Goal: Information Seeking & Learning: Learn about a topic

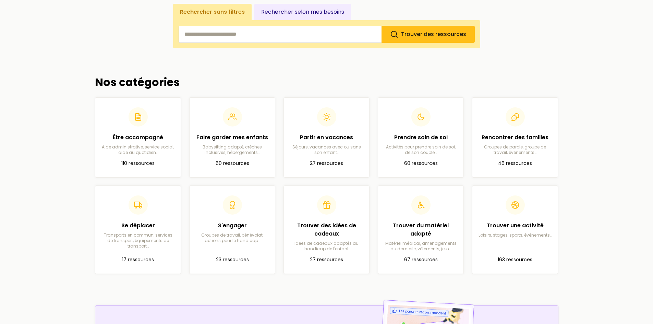
scroll to position [137, 0]
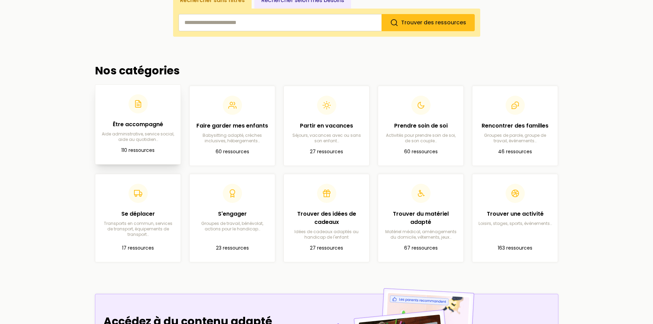
click at [130, 107] on div at bounding box center [137, 103] width 19 height 19
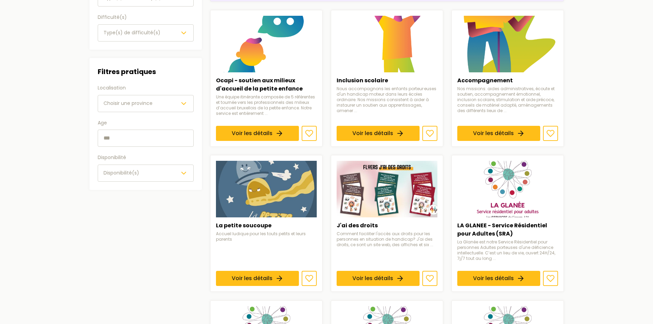
scroll to position [137, 0]
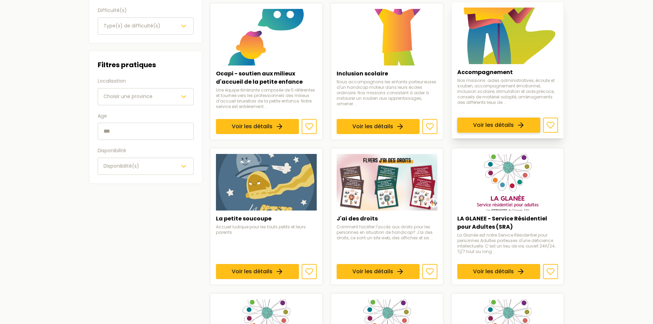
click at [508, 118] on link "Voir les détails" at bounding box center [499, 125] width 83 height 15
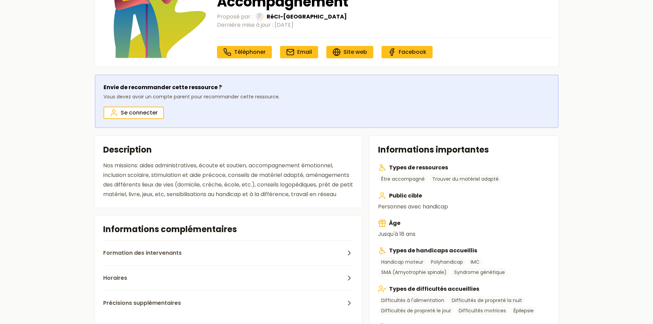
scroll to position [69, 0]
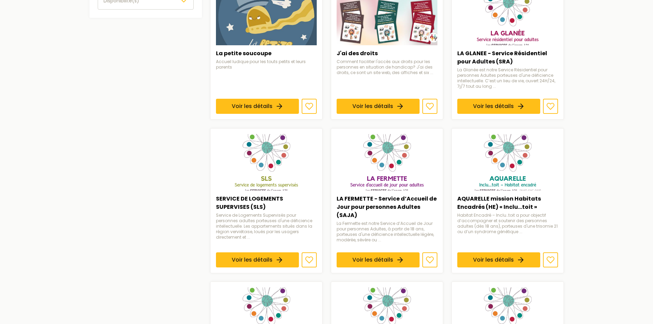
scroll to position [309, 0]
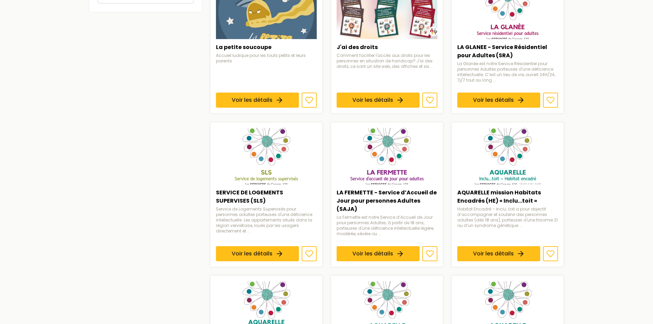
click at [587, 175] on main "Catégories Être accompagné Filtres Filtres par besoins Handicap(s) Type(s) de h…" at bounding box center [326, 94] width 653 height 745
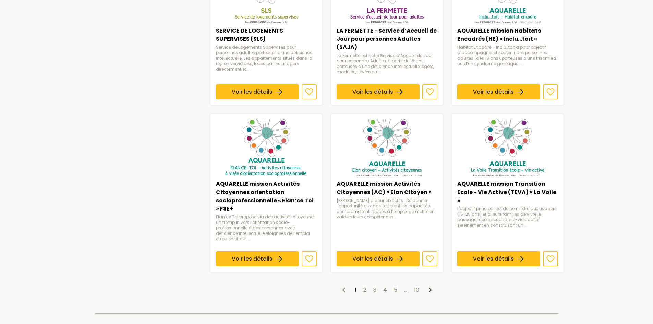
scroll to position [480, 0]
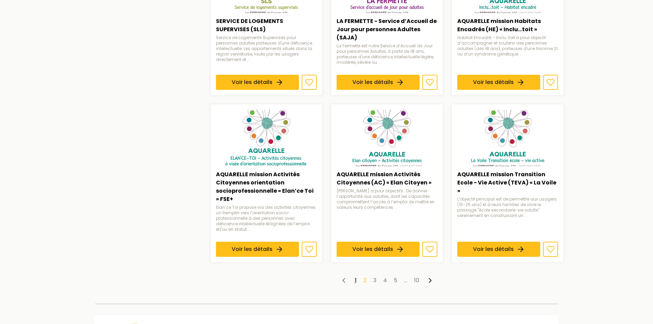
click at [366, 283] on link "2" at bounding box center [365, 280] width 3 height 8
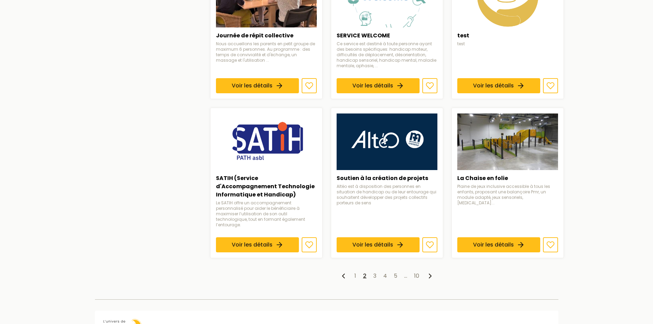
scroll to position [480, 0]
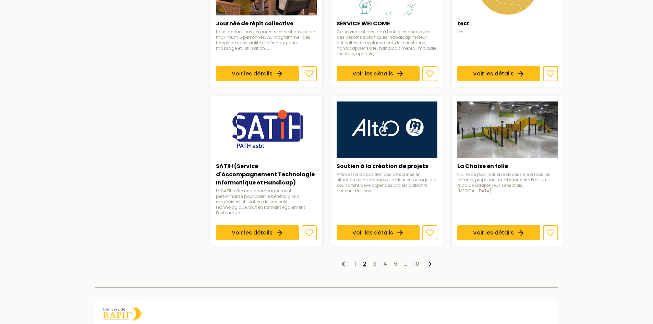
click at [370, 260] on ul "1 2 3 4 5 … 10" at bounding box center [387, 264] width 354 height 8
click at [374, 260] on link "3" at bounding box center [375, 264] width 3 height 8
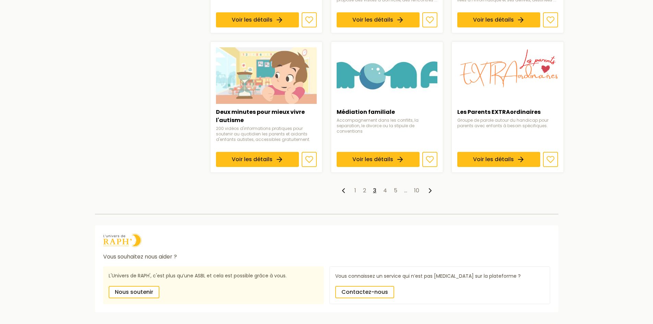
scroll to position [558, 0]
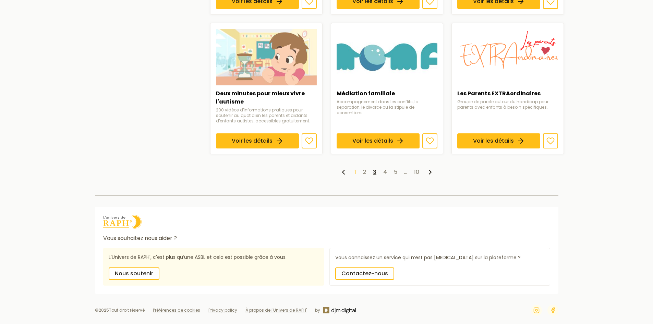
click at [356, 174] on link "1" at bounding box center [356, 172] width 2 height 8
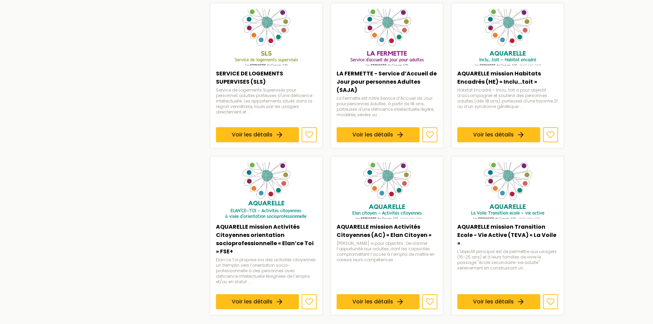
scroll to position [480, 0]
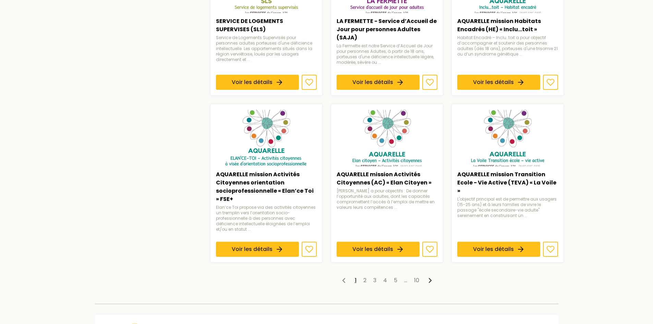
click at [368, 278] on ul "1 2 3 4 5 … 10" at bounding box center [387, 280] width 354 height 8
click at [367, 281] on ul "1 2 3 4 5 … 10" at bounding box center [387, 280] width 354 height 8
click at [366, 281] on link "2" at bounding box center [365, 280] width 3 height 8
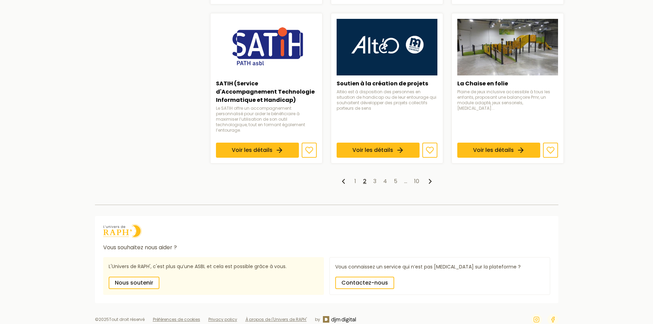
scroll to position [567, 0]
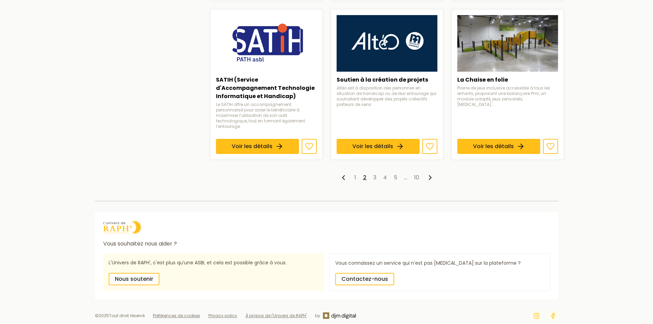
click at [372, 174] on ul "1 2 3 4 5 … 10" at bounding box center [387, 178] width 354 height 8
click at [374, 174] on link "3" at bounding box center [375, 178] width 3 height 8
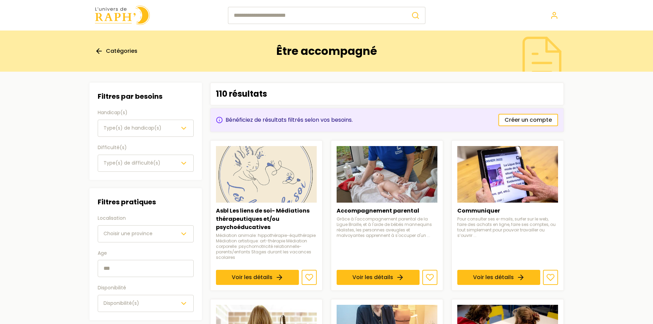
click at [119, 20] on img at bounding box center [122, 15] width 55 height 20
click at [125, 17] on img at bounding box center [122, 15] width 55 height 20
